Goal: Information Seeking & Learning: Learn about a topic

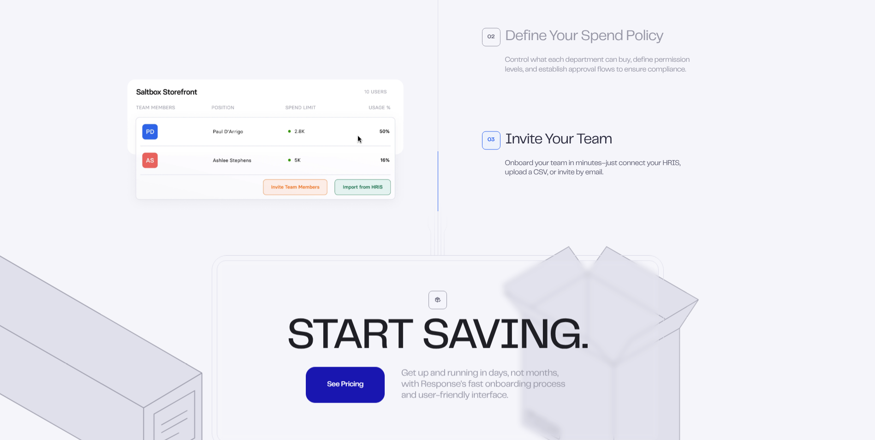
scroll to position [2637, 0]
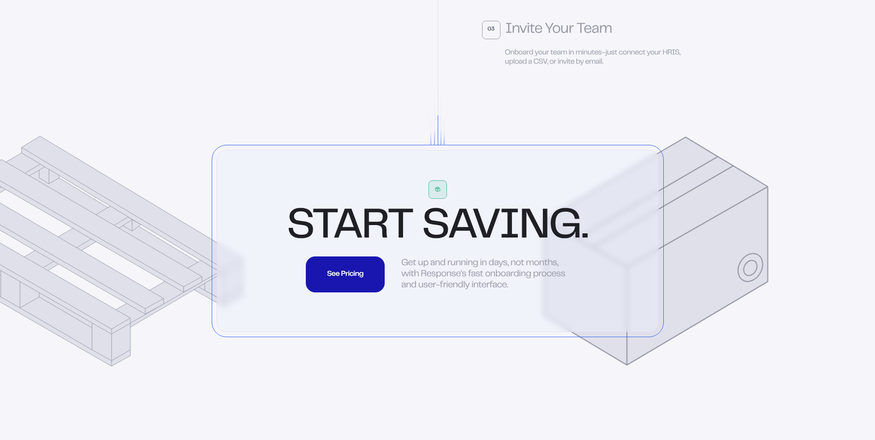
click at [194, 40] on img at bounding box center [265, 41] width 283 height 134
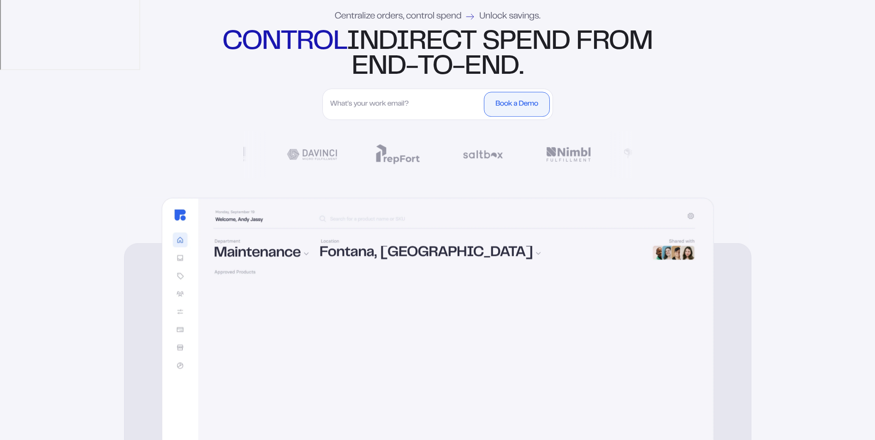
scroll to position [0, 0]
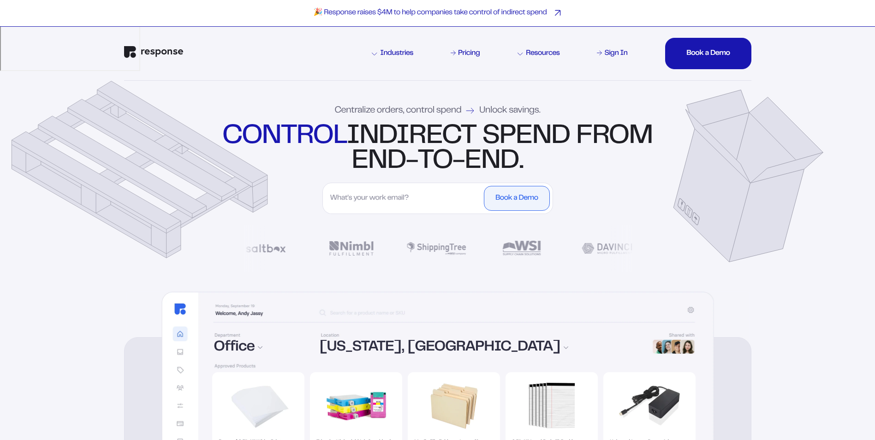
click at [518, 12] on p "🎉 Response raises $4M to help companies take control of indirect spend" at bounding box center [430, 13] width 233 height 10
